Goal: Navigation & Orientation: Find specific page/section

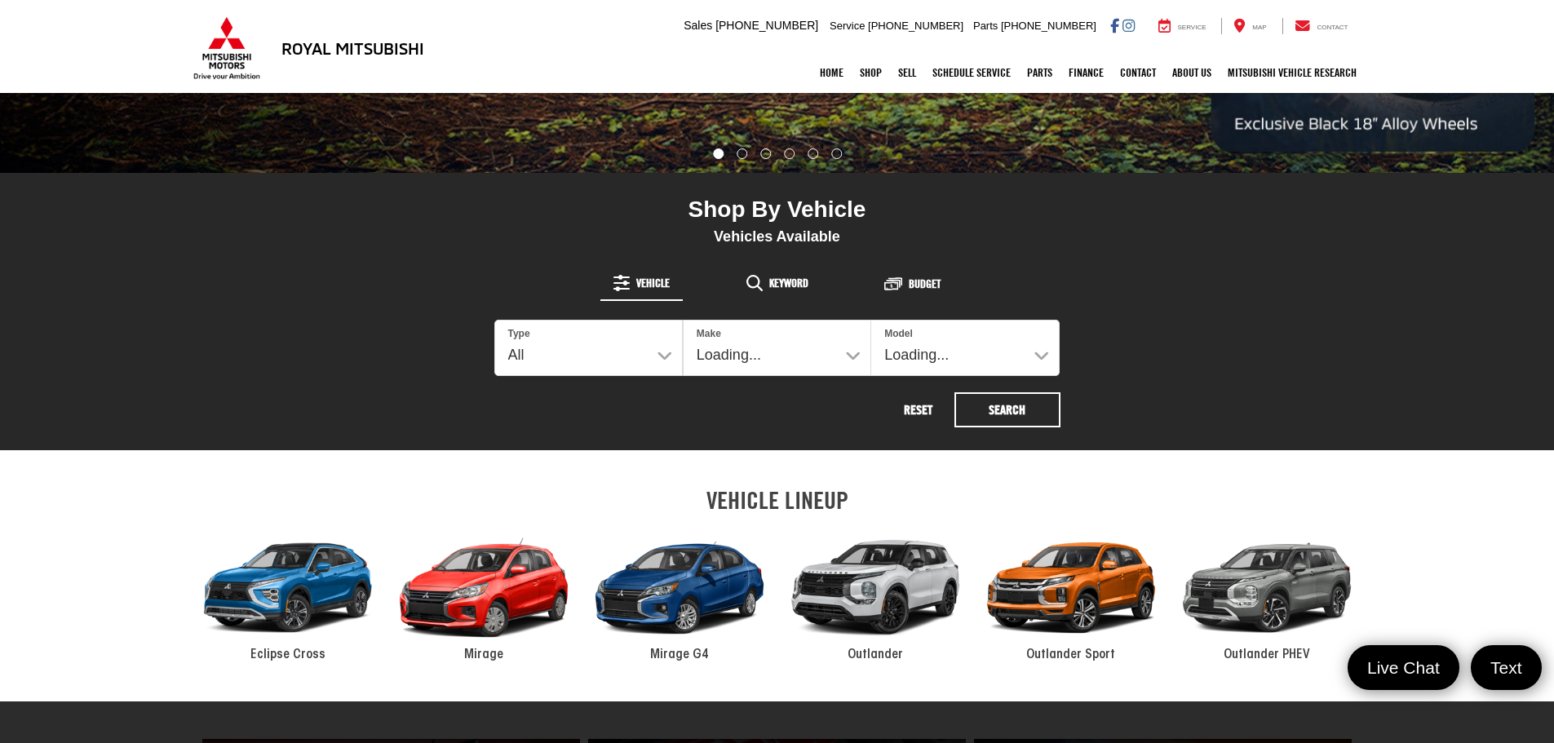
scroll to position [571, 0]
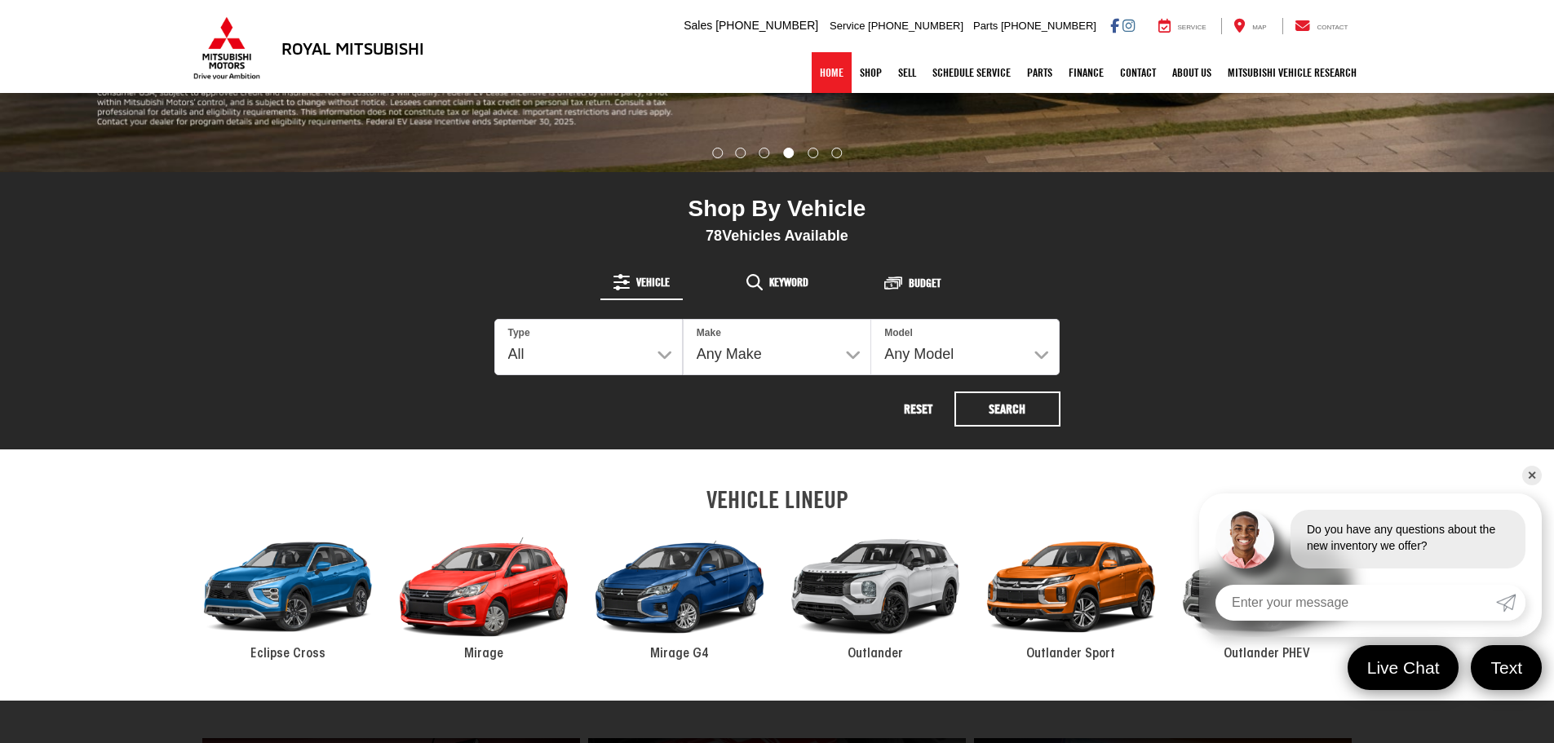
click at [830, 71] on link "Home" at bounding box center [832, 72] width 40 height 41
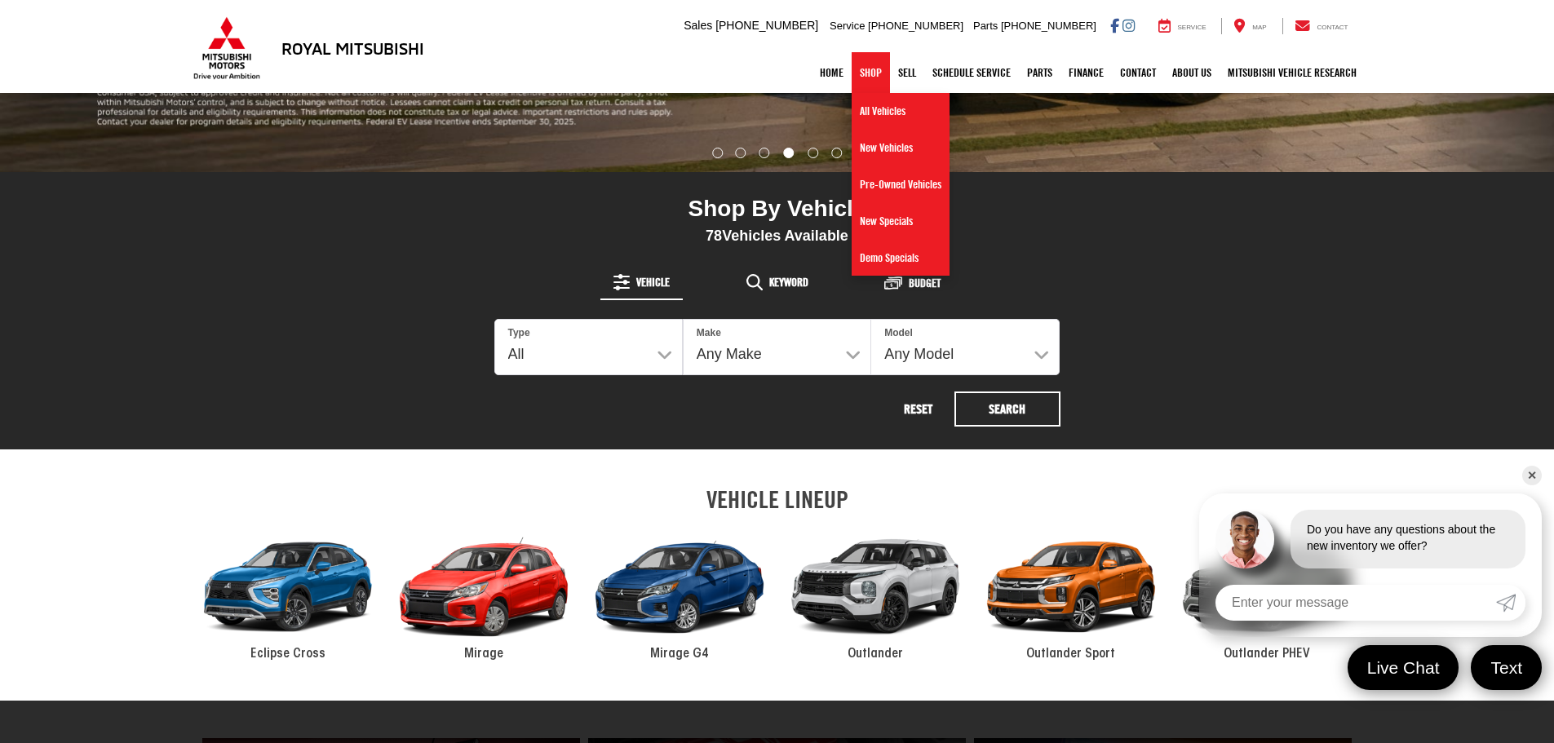
click at [852, 72] on link "Shop" at bounding box center [871, 72] width 38 height 41
click at [879, 110] on link "All Vehicles" at bounding box center [901, 111] width 98 height 37
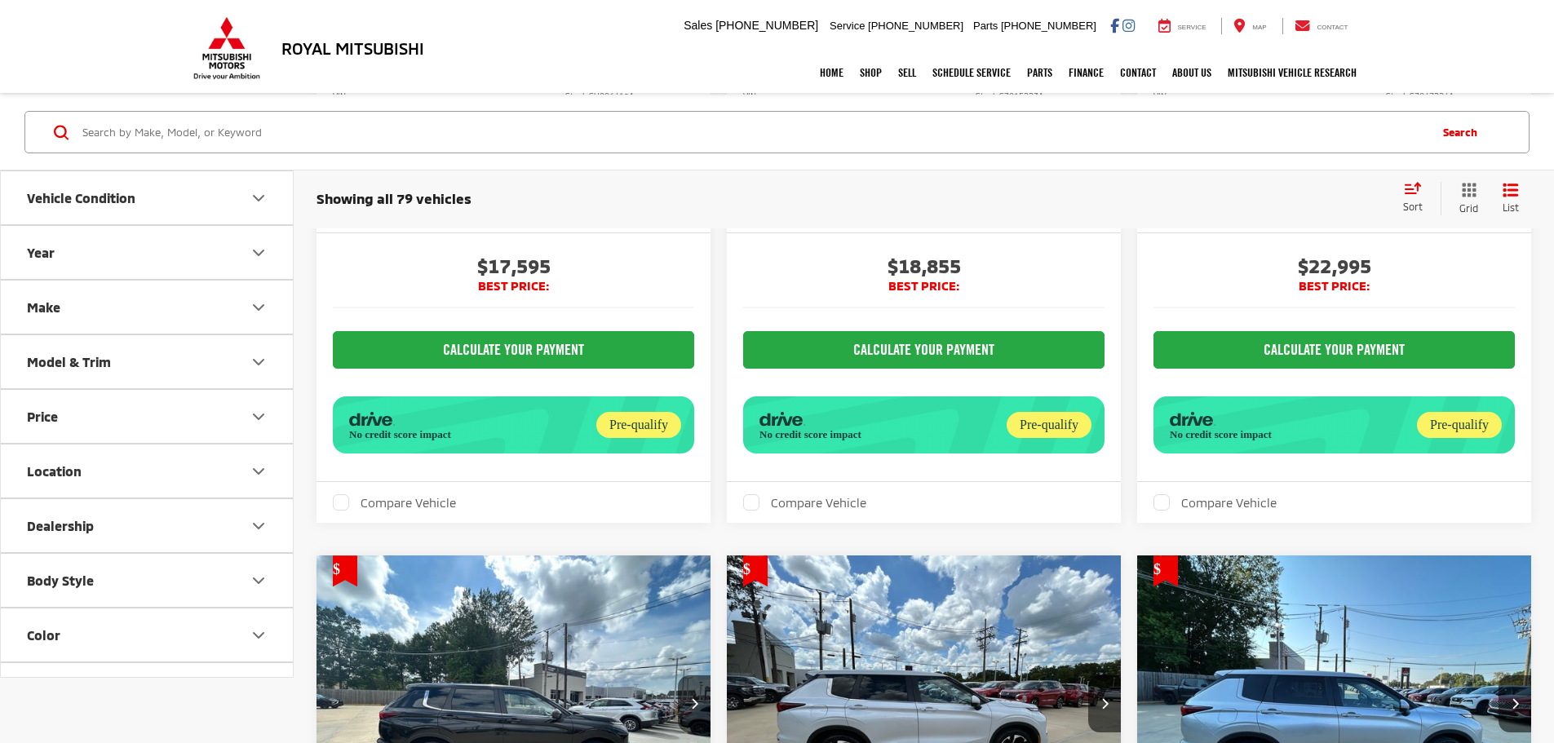
scroll to position [509, 0]
